Goal: Task Accomplishment & Management: Manage account settings

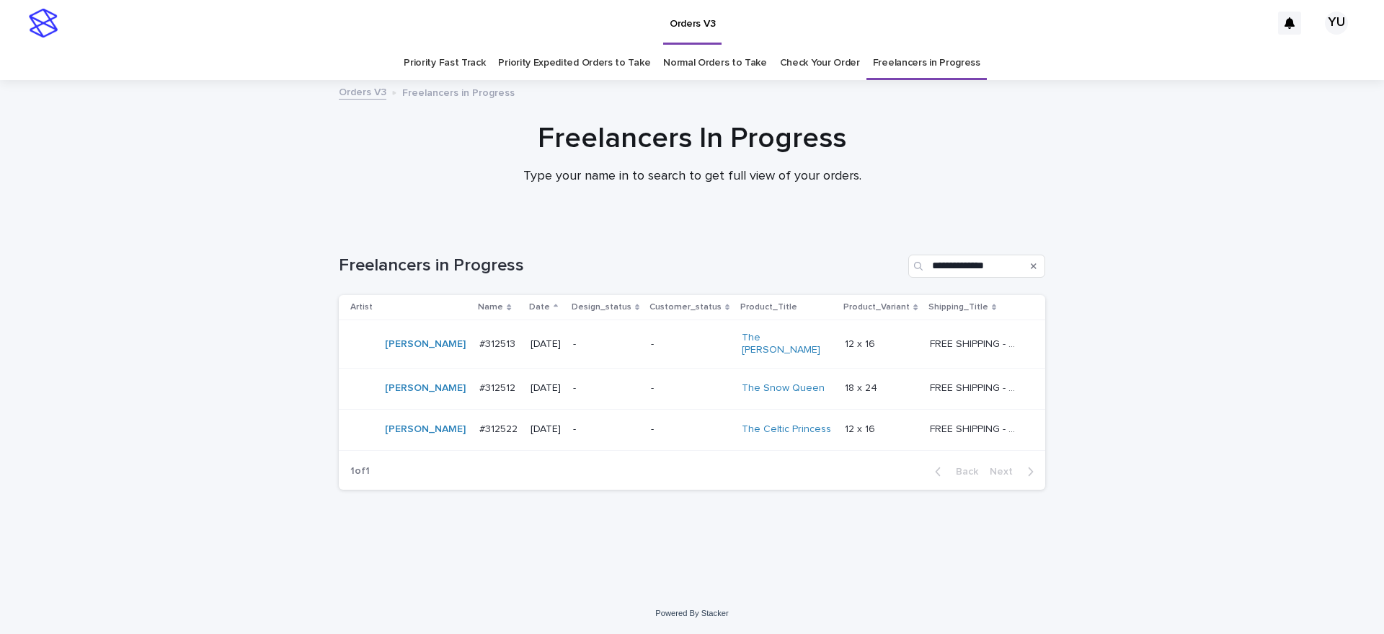
click at [981, 335] on p "FREE SHIPPING - preview in 1-2 business days, after your approval delivery will…" at bounding box center [976, 342] width 93 height 15
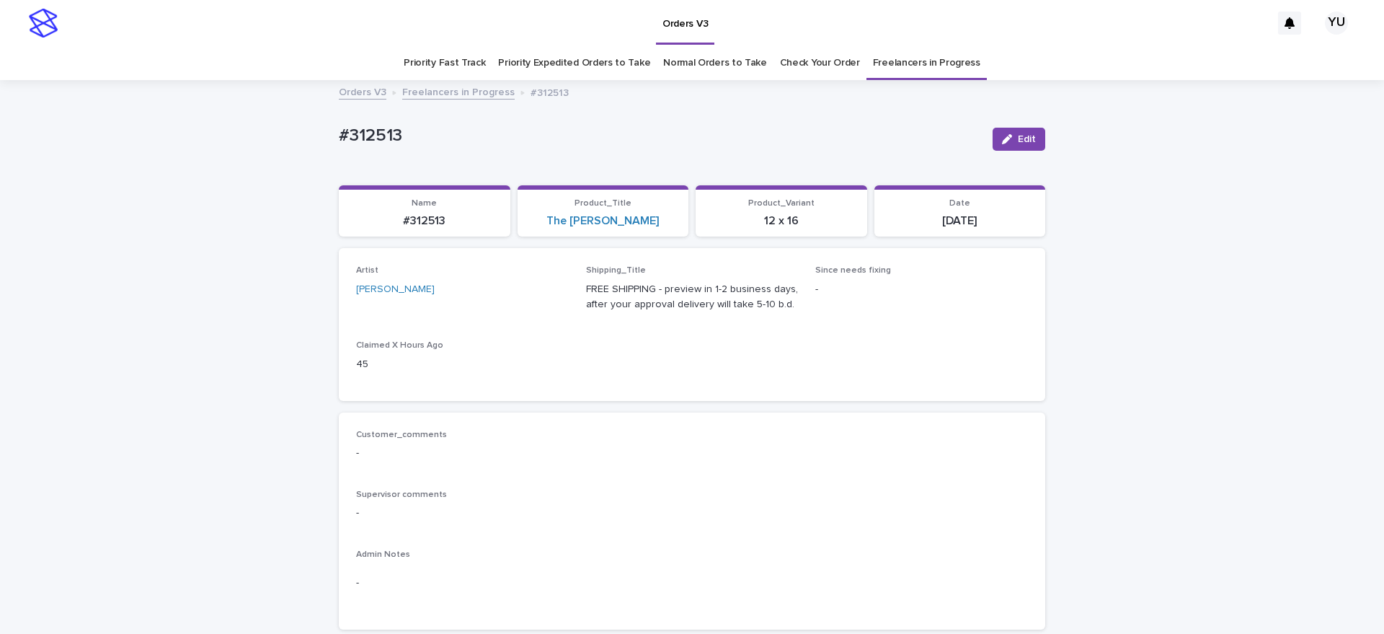
click at [1023, 142] on span "Edit" at bounding box center [1027, 139] width 18 height 10
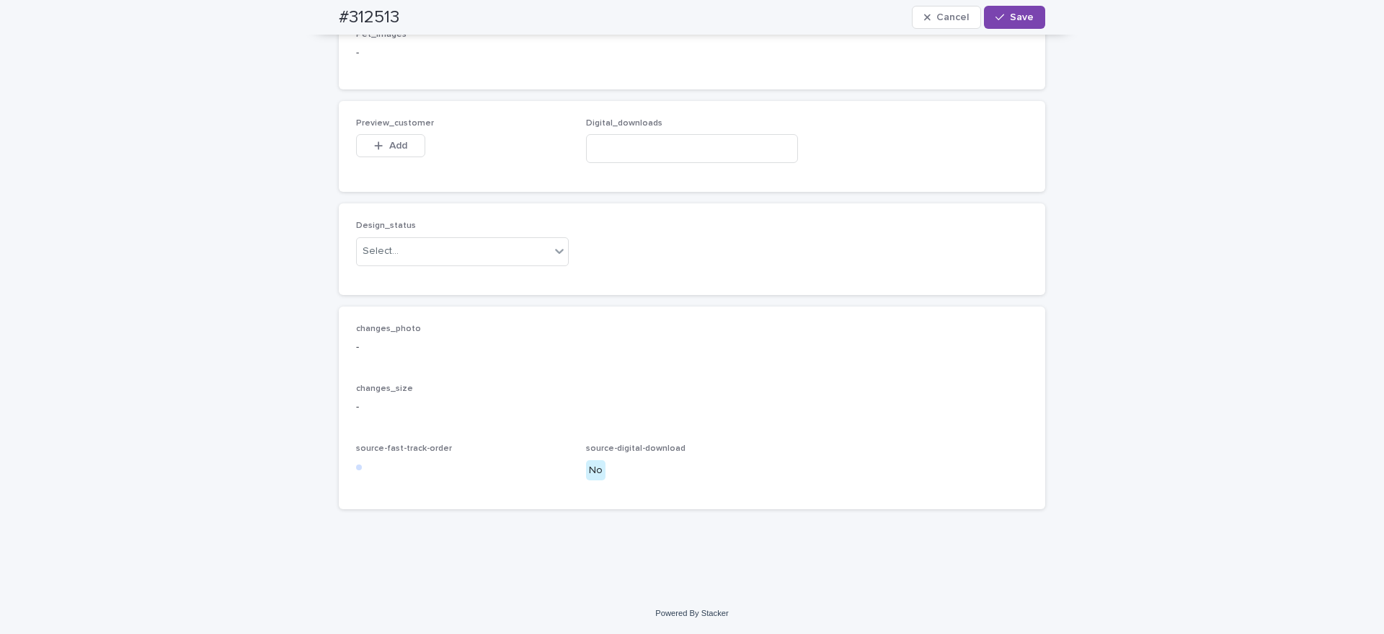
scroll to position [1098, 0]
click at [391, 143] on span "Add" at bounding box center [398, 146] width 18 height 10
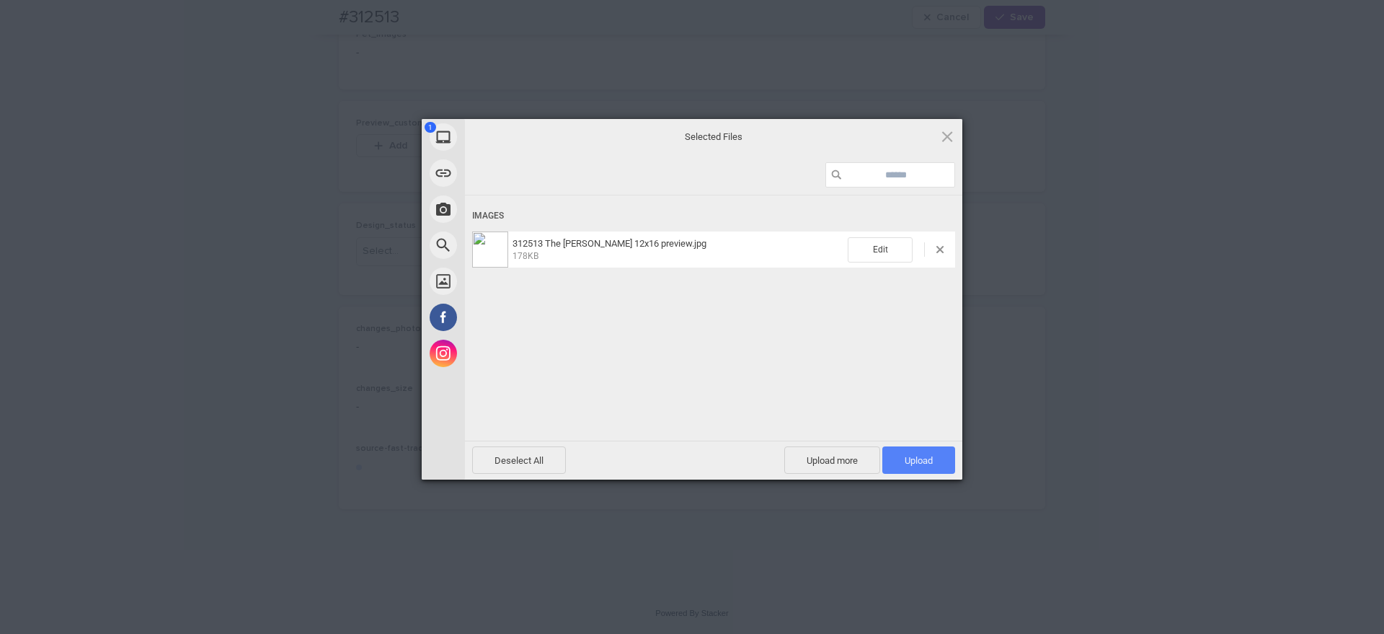
click at [926, 455] on span "Upload 1" at bounding box center [919, 460] width 28 height 11
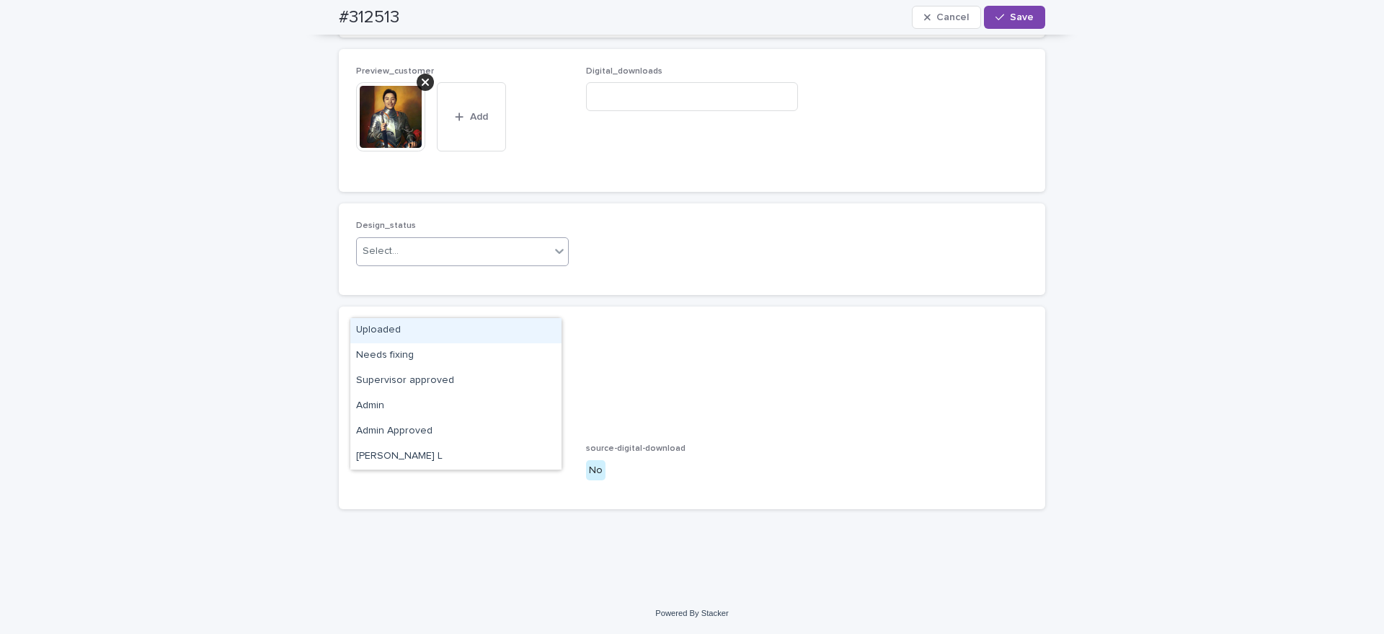
click at [461, 333] on div "Uploaded" at bounding box center [455, 330] width 211 height 25
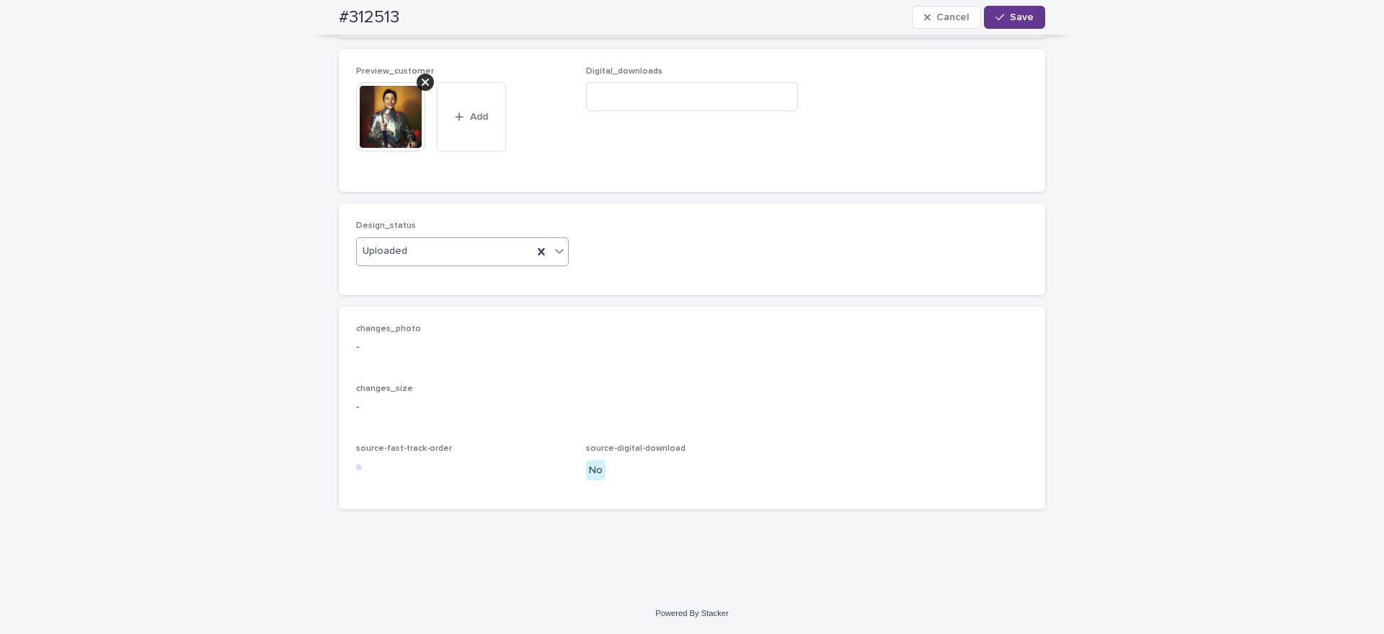
click at [1019, 17] on span "Save" at bounding box center [1022, 17] width 24 height 10
